Goal: Complete application form

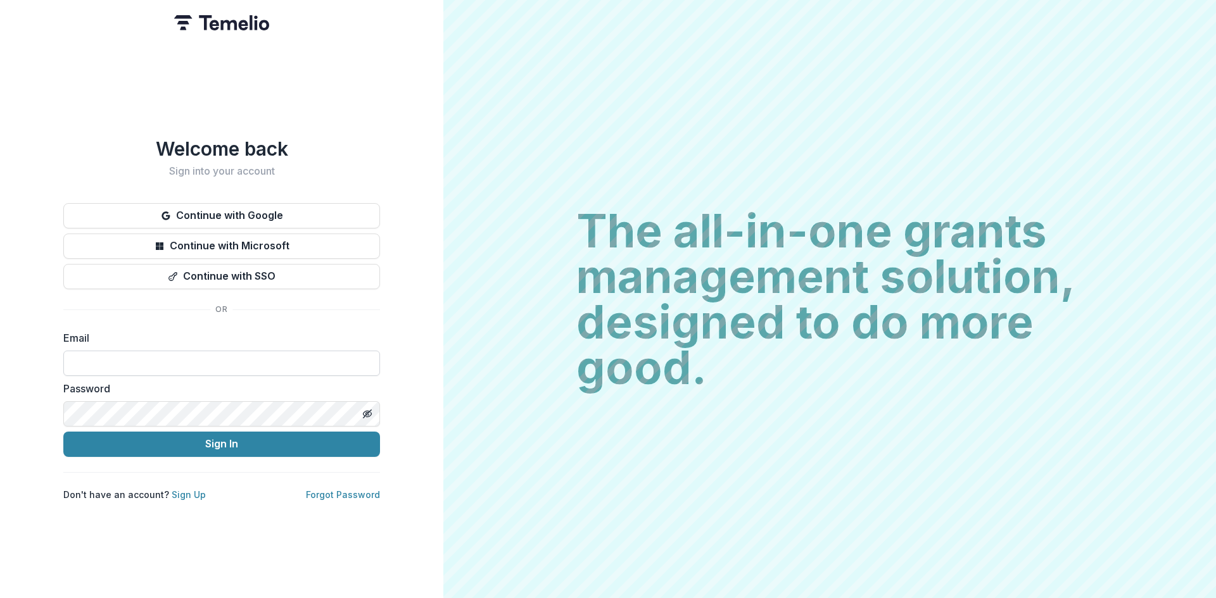
drag, startPoint x: 181, startPoint y: 352, endPoint x: 178, endPoint y: 358, distance: 7.1
click at [178, 358] on input at bounding box center [221, 363] width 317 height 25
type input "**********"
click at [63, 432] on button "Sign In" at bounding box center [221, 444] width 317 height 25
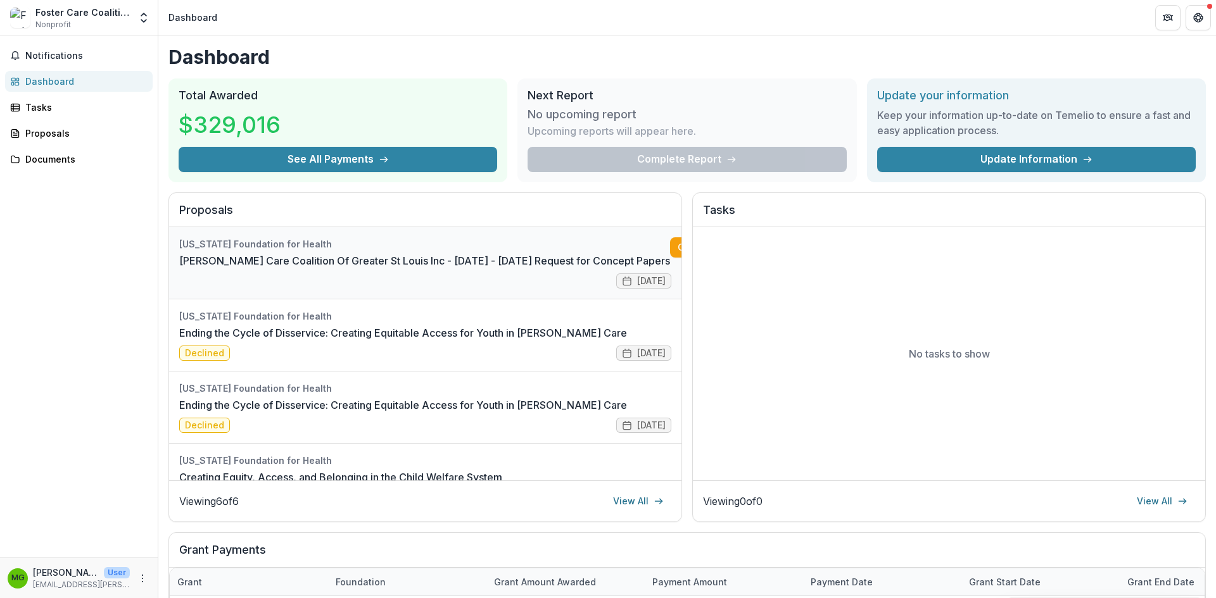
click at [490, 253] on link "[PERSON_NAME] Care Coalition Of Greater St Louis Inc - [DATE] - [DATE] Request …" at bounding box center [424, 260] width 491 height 15
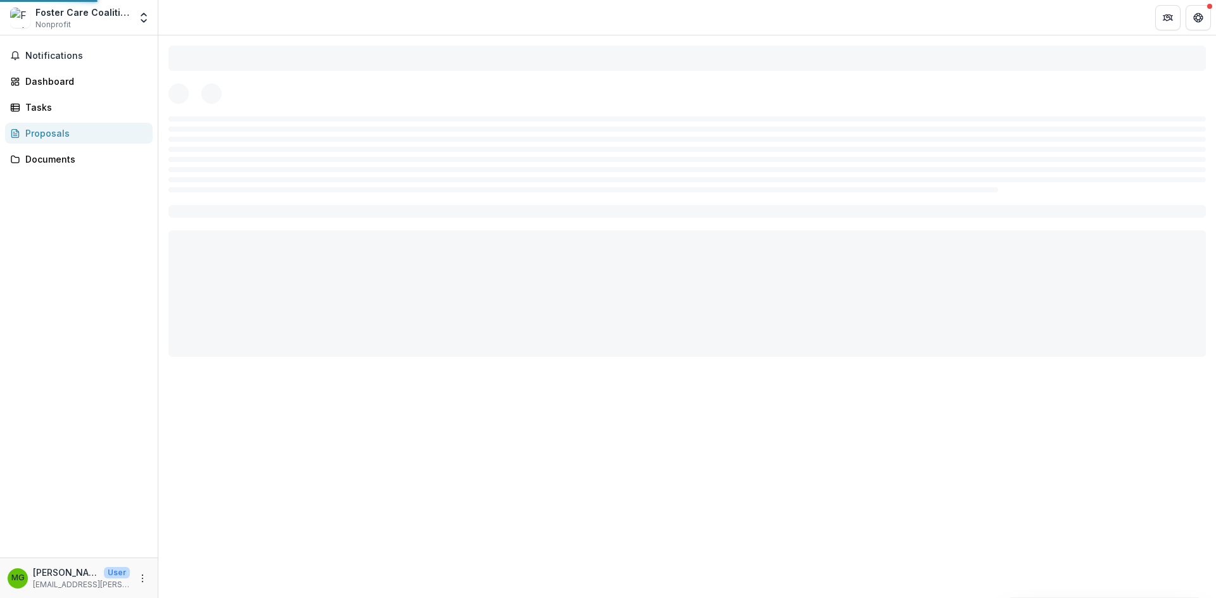
click at [490, 242] on div at bounding box center [686, 201] width 1057 height 332
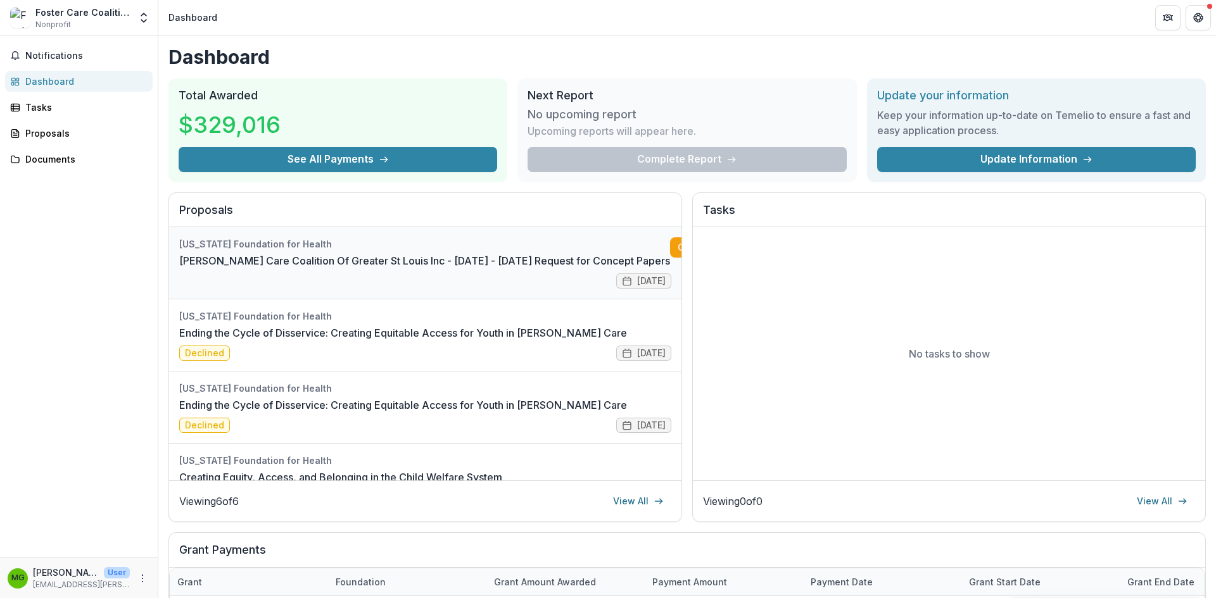
click at [485, 253] on link "[PERSON_NAME] Care Coalition Of Greater St Louis Inc - [DATE] - [DATE] Request …" at bounding box center [424, 260] width 491 height 15
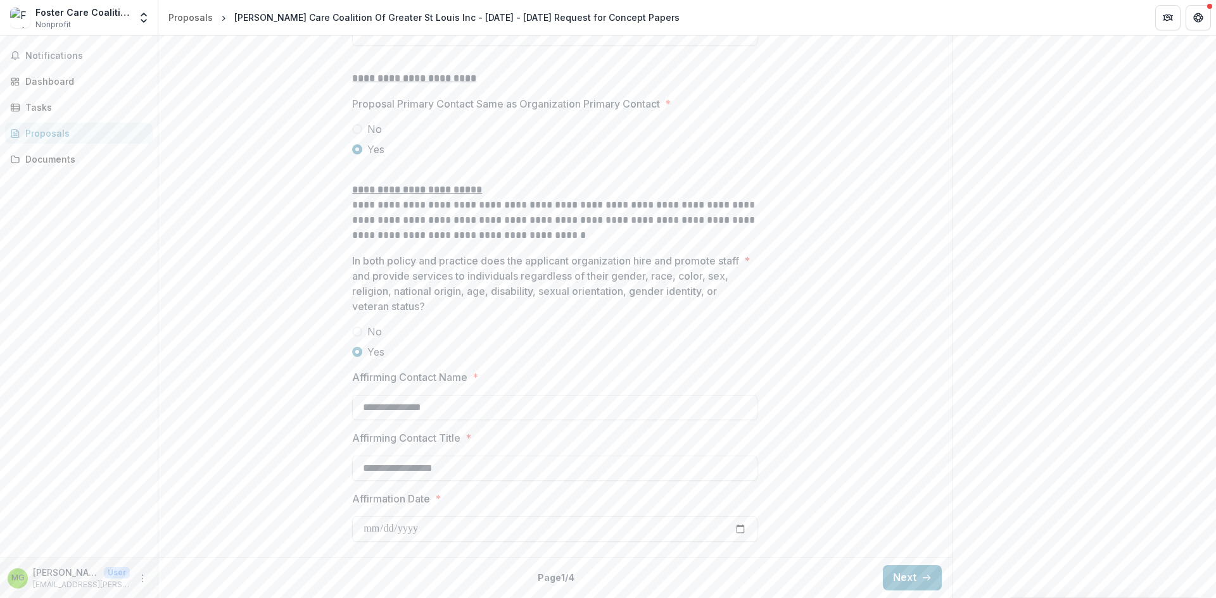
scroll to position [1597, 0]
click at [905, 578] on button "Next" at bounding box center [912, 577] width 59 height 25
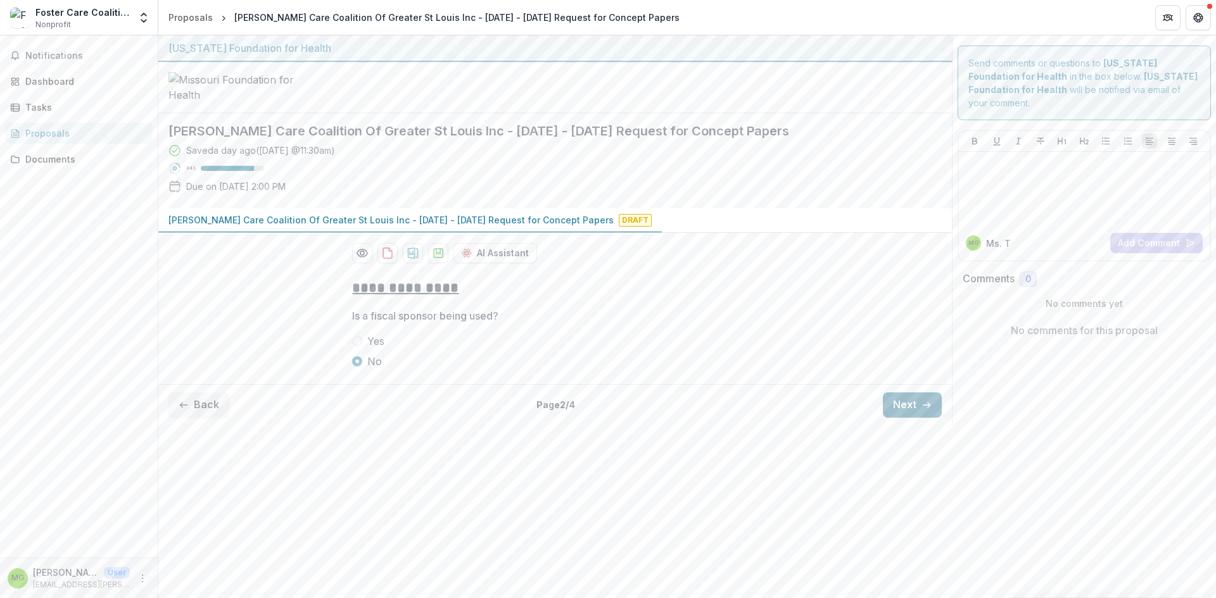
scroll to position [0, 0]
click at [904, 418] on button "Next" at bounding box center [912, 405] width 59 height 25
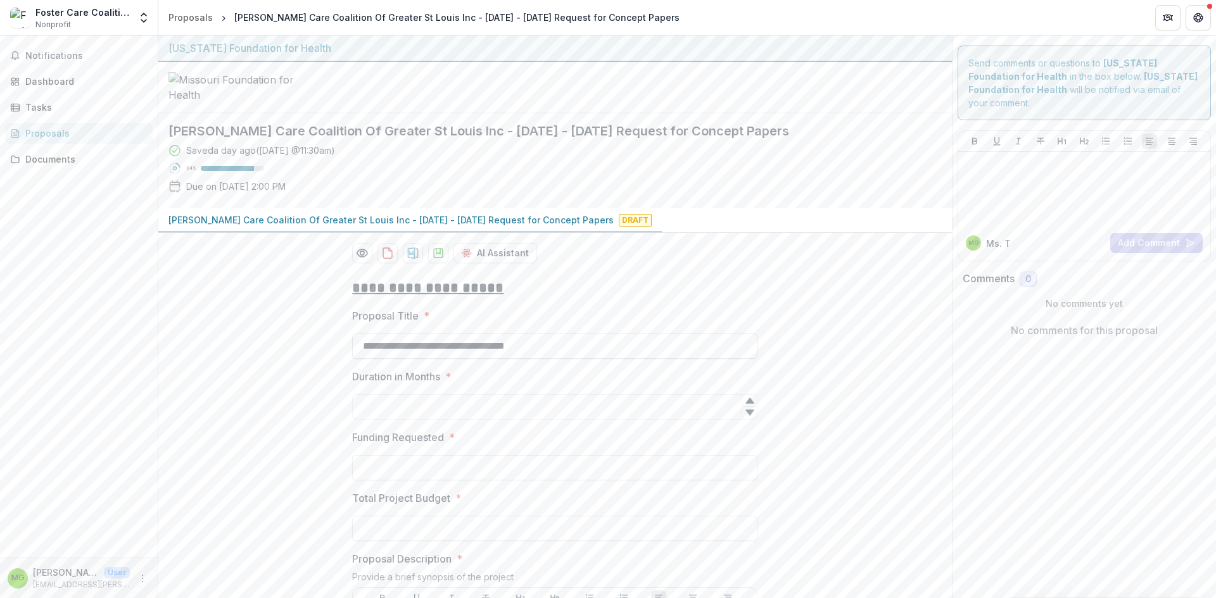
scroll to position [127, 0]
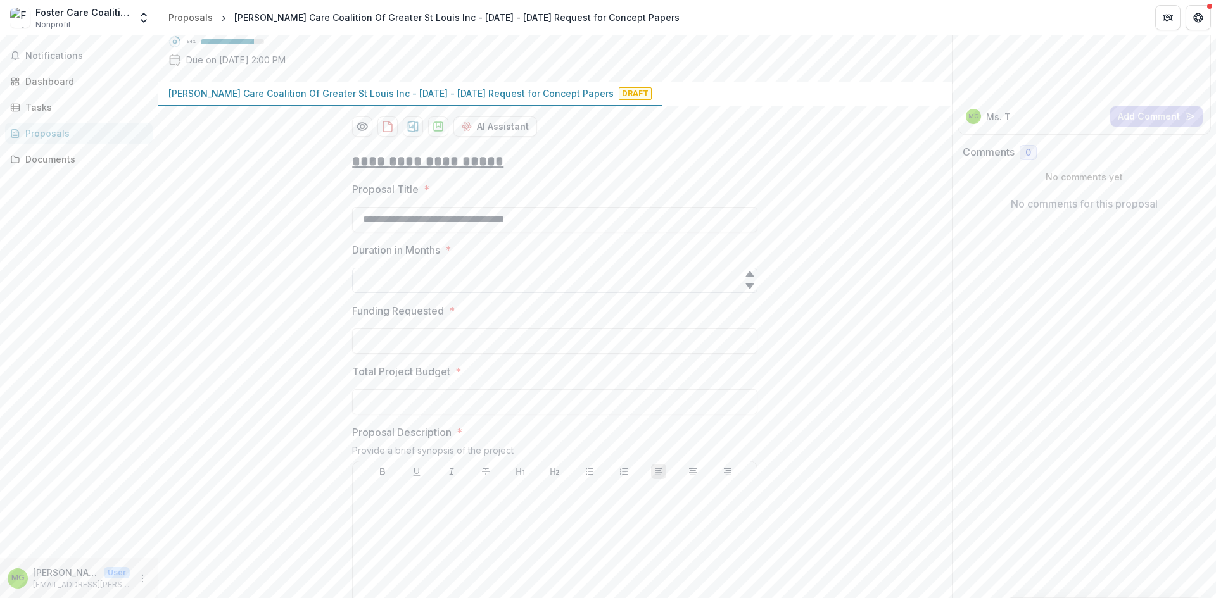
click at [438, 293] on input "Duration in Months *" at bounding box center [554, 280] width 405 height 25
click at [747, 293] on div at bounding box center [749, 286] width 15 height 13
type input "*"
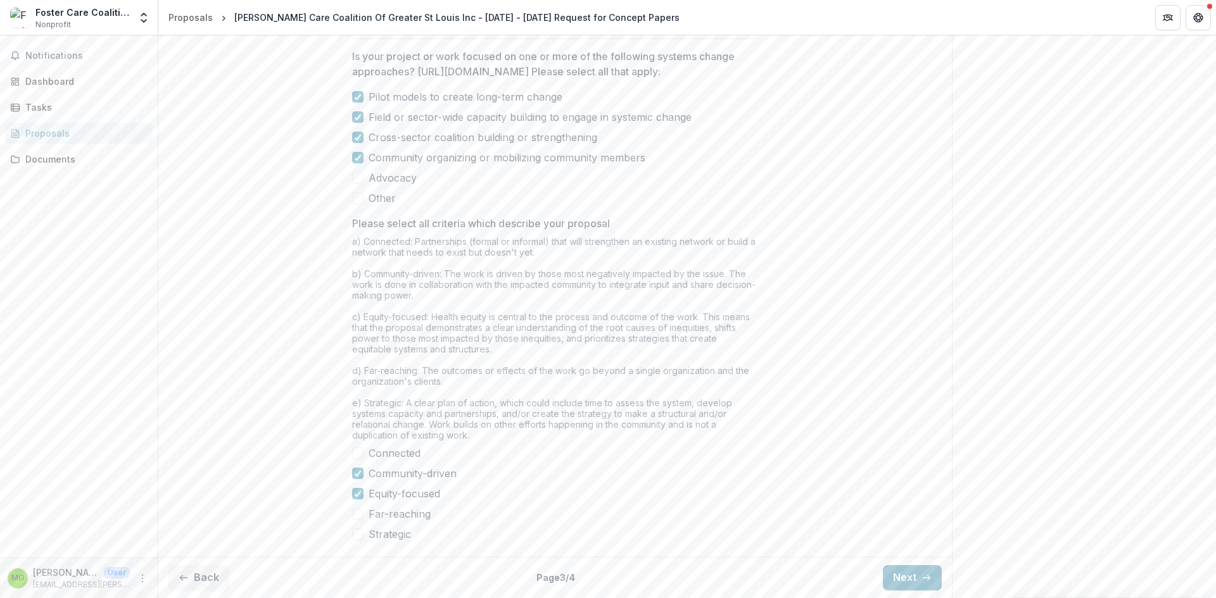
scroll to position [959, 0]
click at [911, 580] on button "Next" at bounding box center [912, 577] width 59 height 25
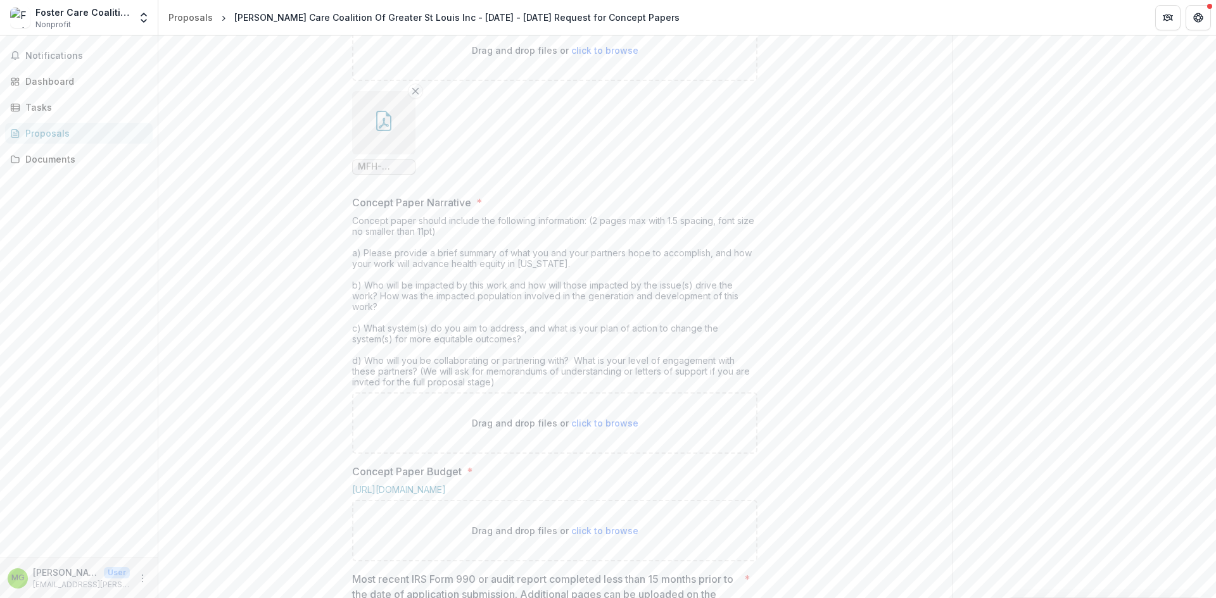
scroll to position [326, 0]
drag, startPoint x: 464, startPoint y: 336, endPoint x: 350, endPoint y: 324, distance: 114.5
click at [350, 324] on div "**********" at bounding box center [555, 585] width 426 height 1287
copy div "Concept paper should include the following information: (2 pages max with 1.5 s…"
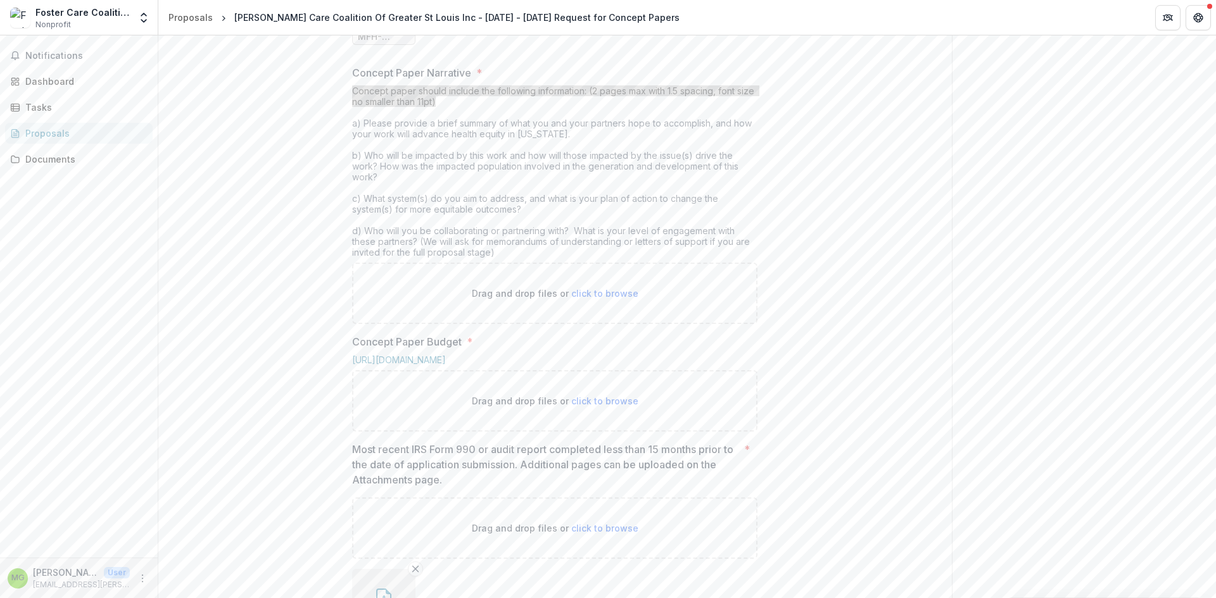
scroll to position [443, 0]
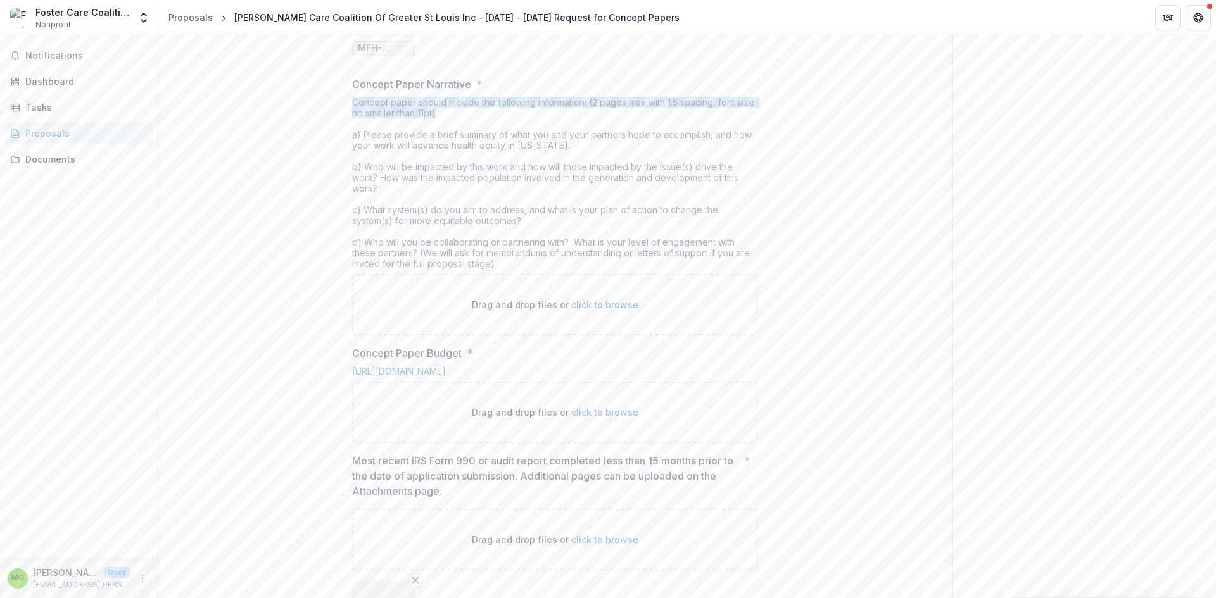
drag, startPoint x: 360, startPoint y: 243, endPoint x: 517, endPoint y: 372, distance: 203.3
click at [517, 274] on div "Concept paper should include the following information: (2 pages max with 1.5 s…" at bounding box center [554, 185] width 405 height 177
copy div "Please provide a brief summary of what you and your partners hope to accomplish…"
